Goal: Task Accomplishment & Management: Use online tool/utility

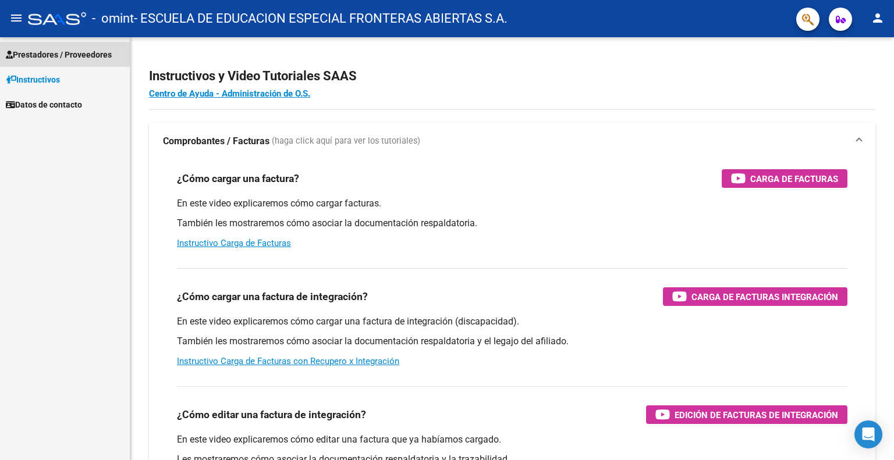
click at [45, 51] on span "Prestadores / Proveedores" at bounding box center [59, 54] width 106 height 13
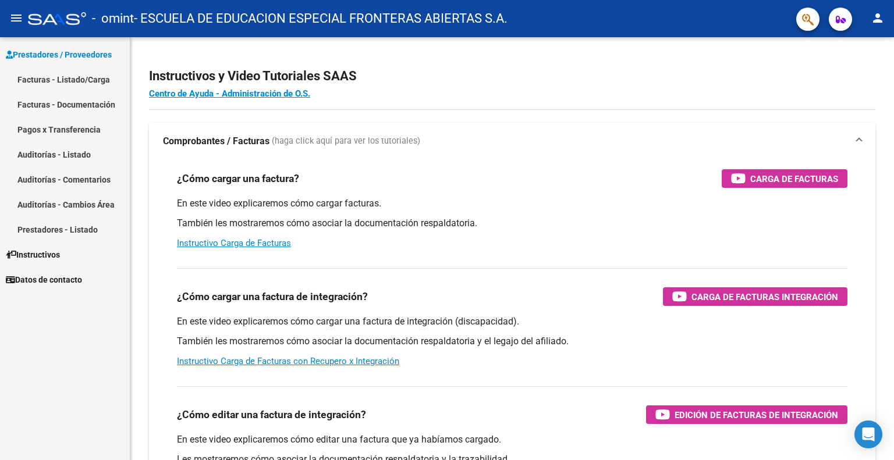
click at [33, 72] on link "Facturas - Listado/Carga" at bounding box center [65, 79] width 130 height 25
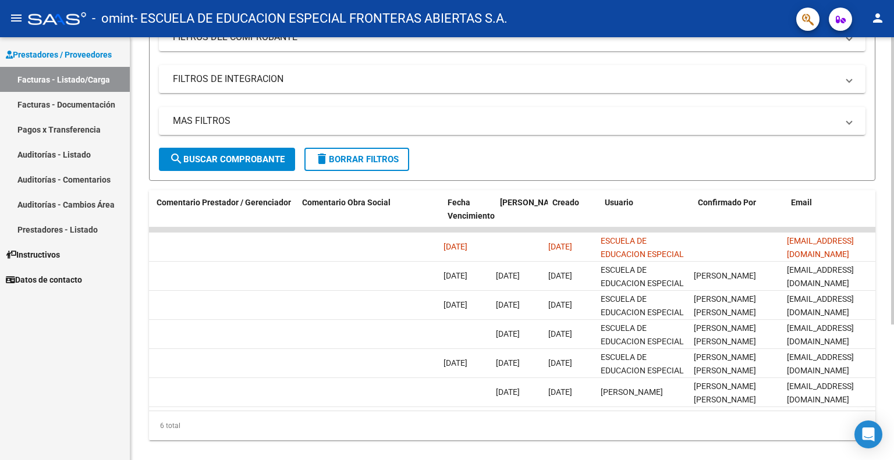
scroll to position [0, 1727]
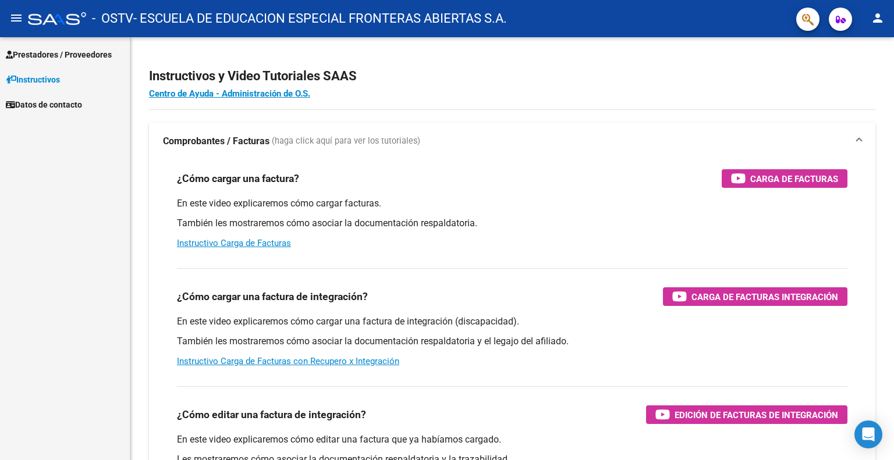
click at [40, 52] on span "Prestadores / Proveedores" at bounding box center [59, 54] width 106 height 13
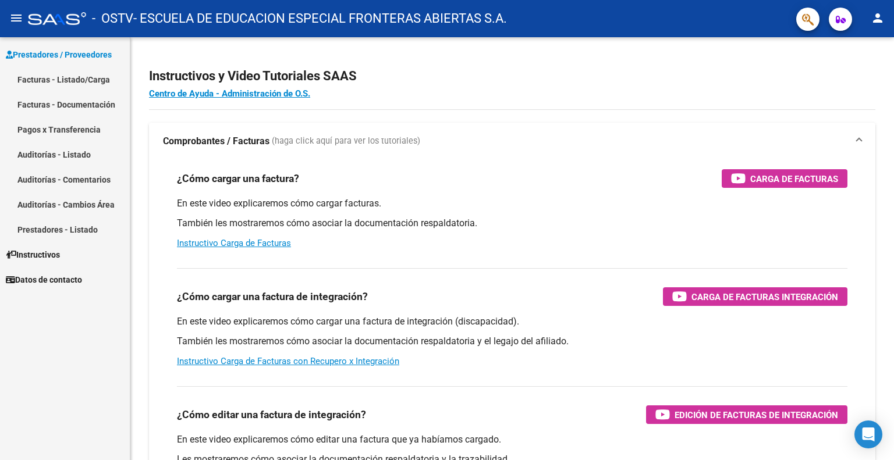
click at [42, 80] on link "Facturas - Listado/Carga" at bounding box center [65, 79] width 130 height 25
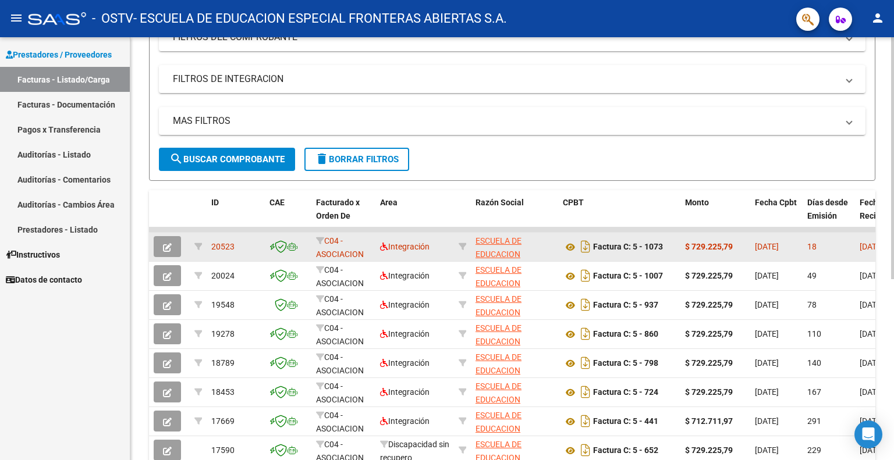
scroll to position [233, 0]
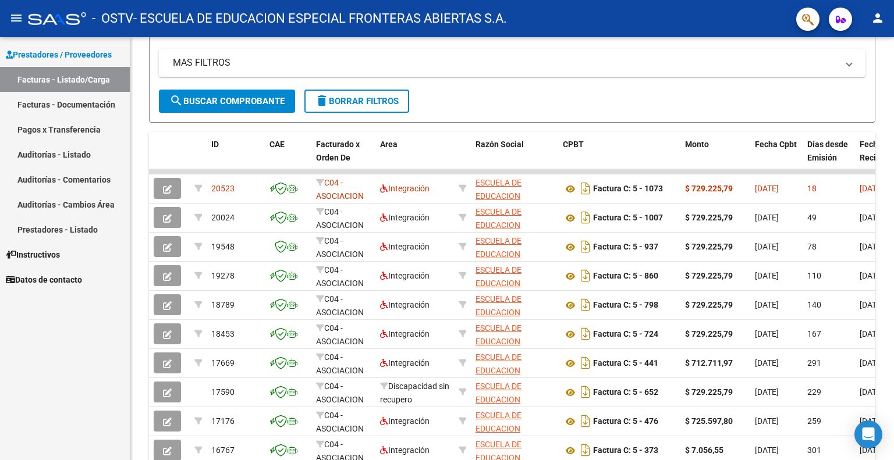
click at [31, 127] on link "Pagos x Transferencia" at bounding box center [65, 129] width 130 height 25
